Goal: Transaction & Acquisition: Purchase product/service

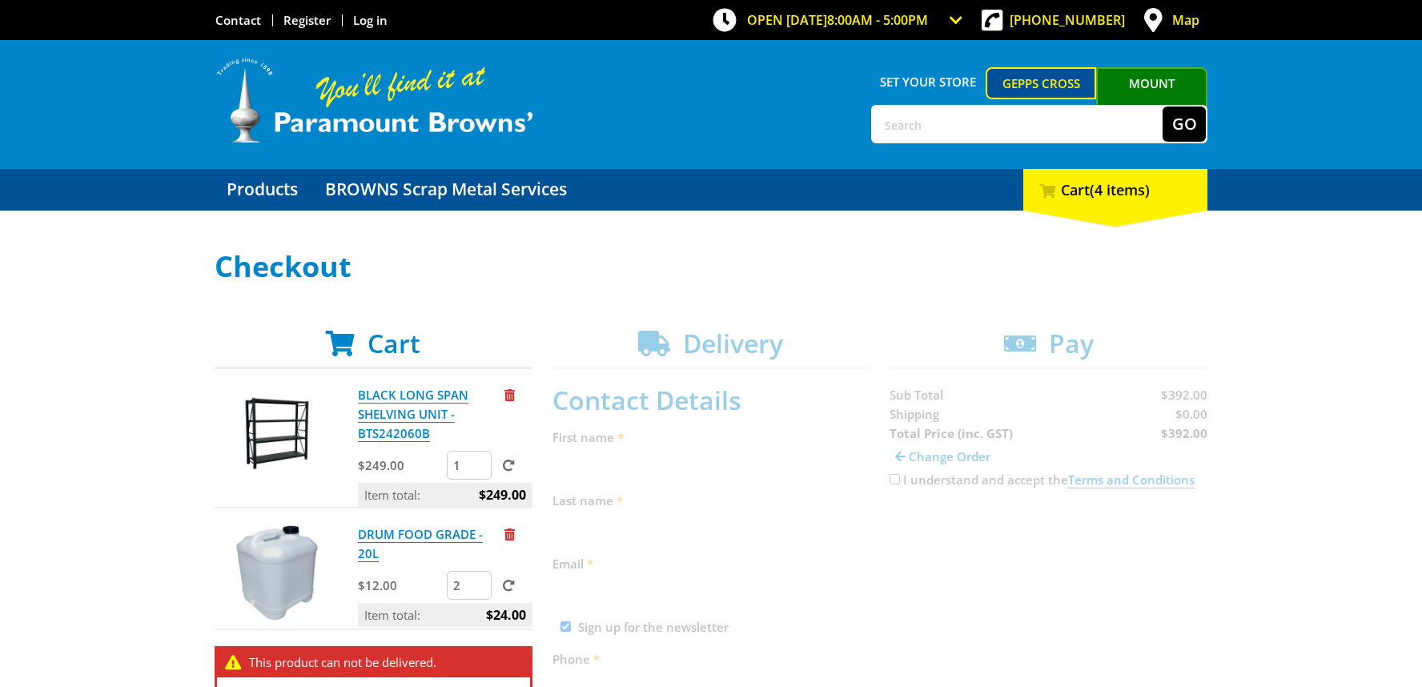
click at [1036, 83] on link "Gepps Cross" at bounding box center [1041, 83] width 111 height 32
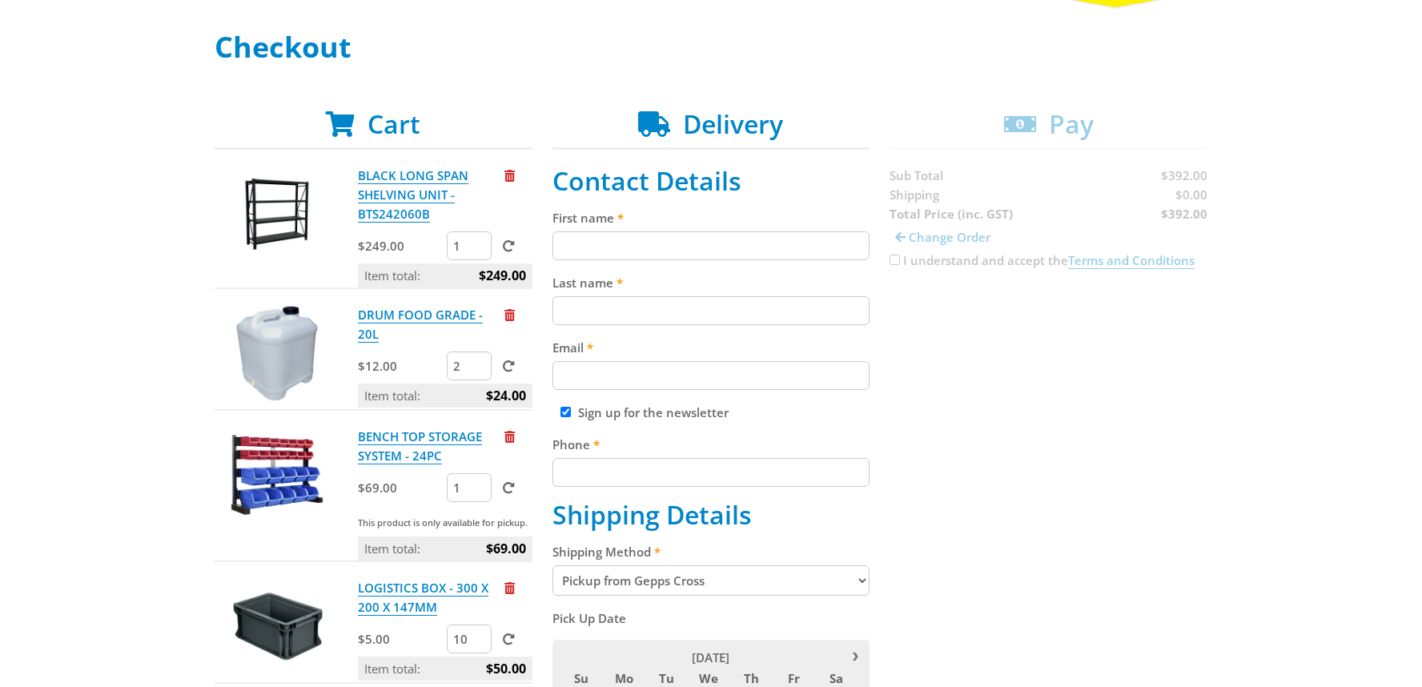
scroll to position [230, 0]
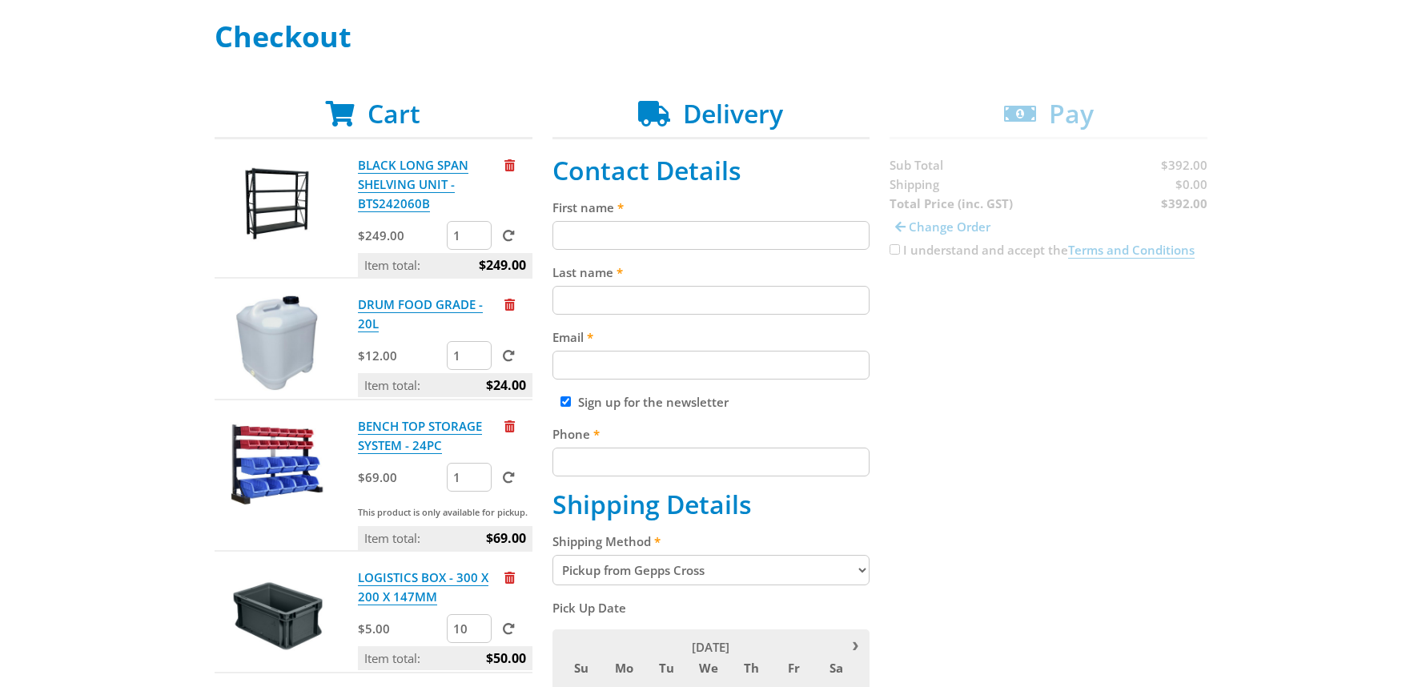
type input "1"
click at [476, 361] on input "1" at bounding box center [469, 355] width 45 height 29
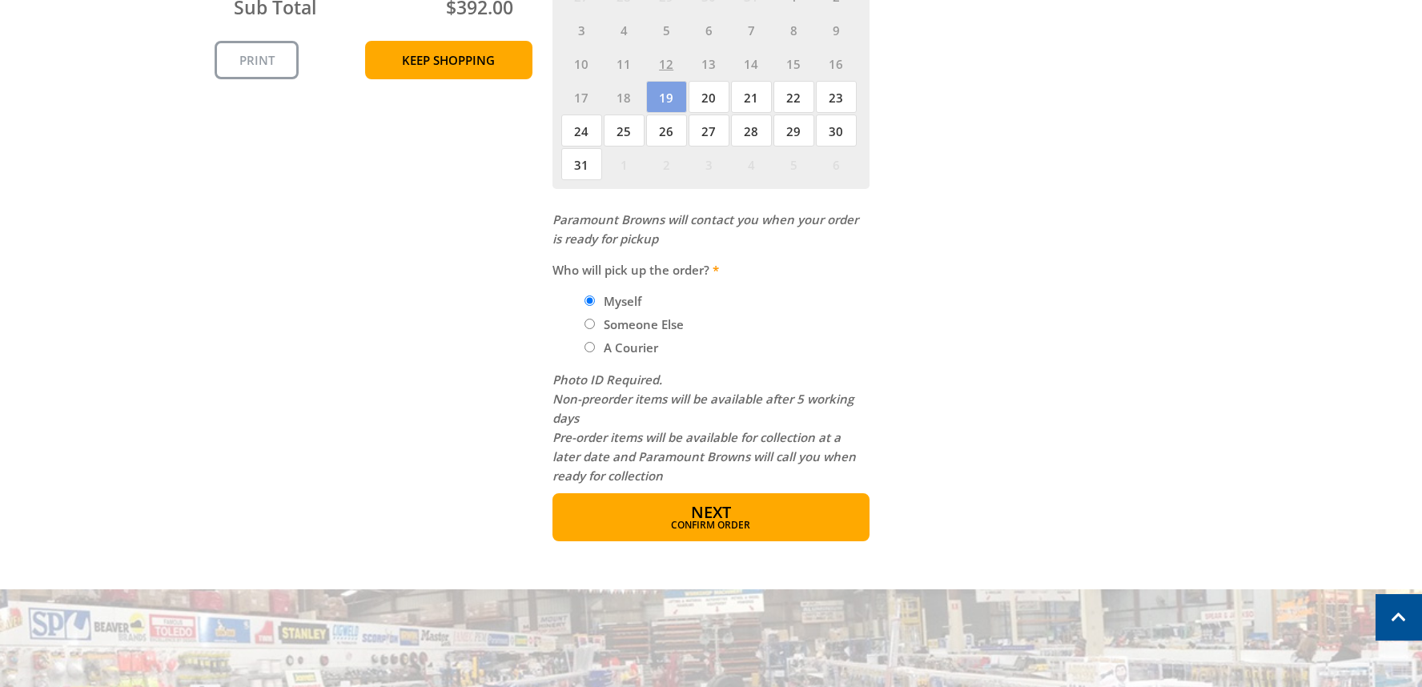
scroll to position [931, 0]
